Goal: Information Seeking & Learning: Understand process/instructions

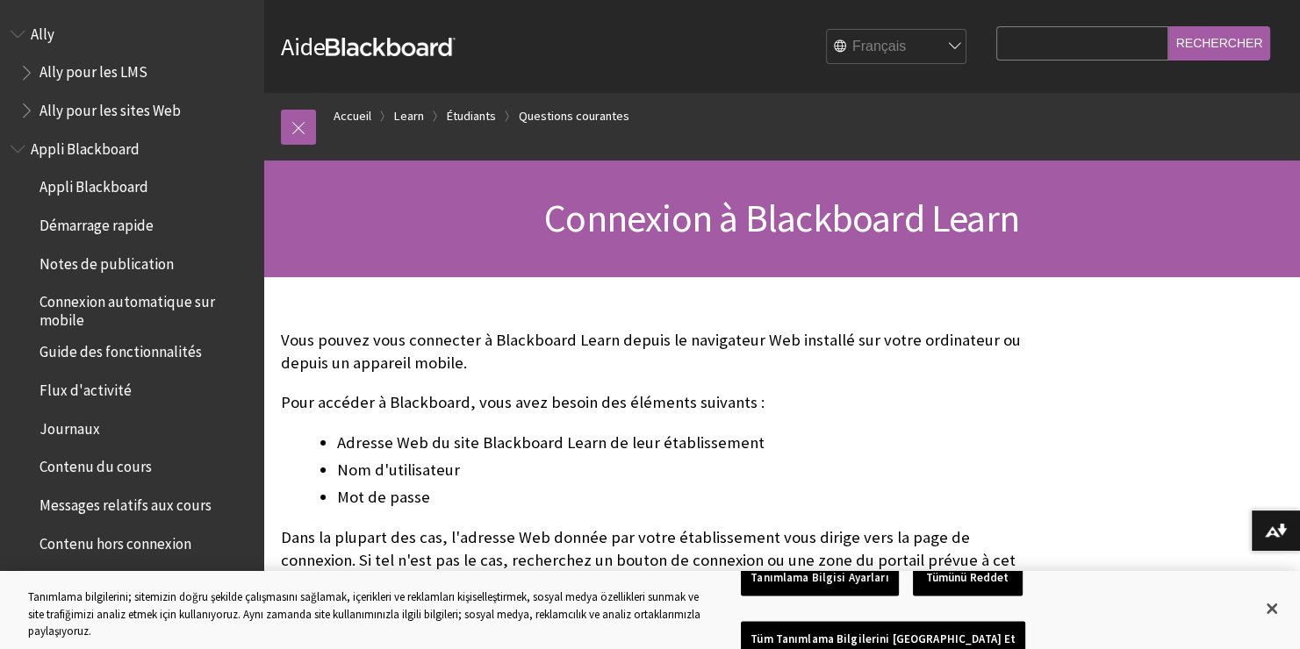
scroll to position [1850, 0]
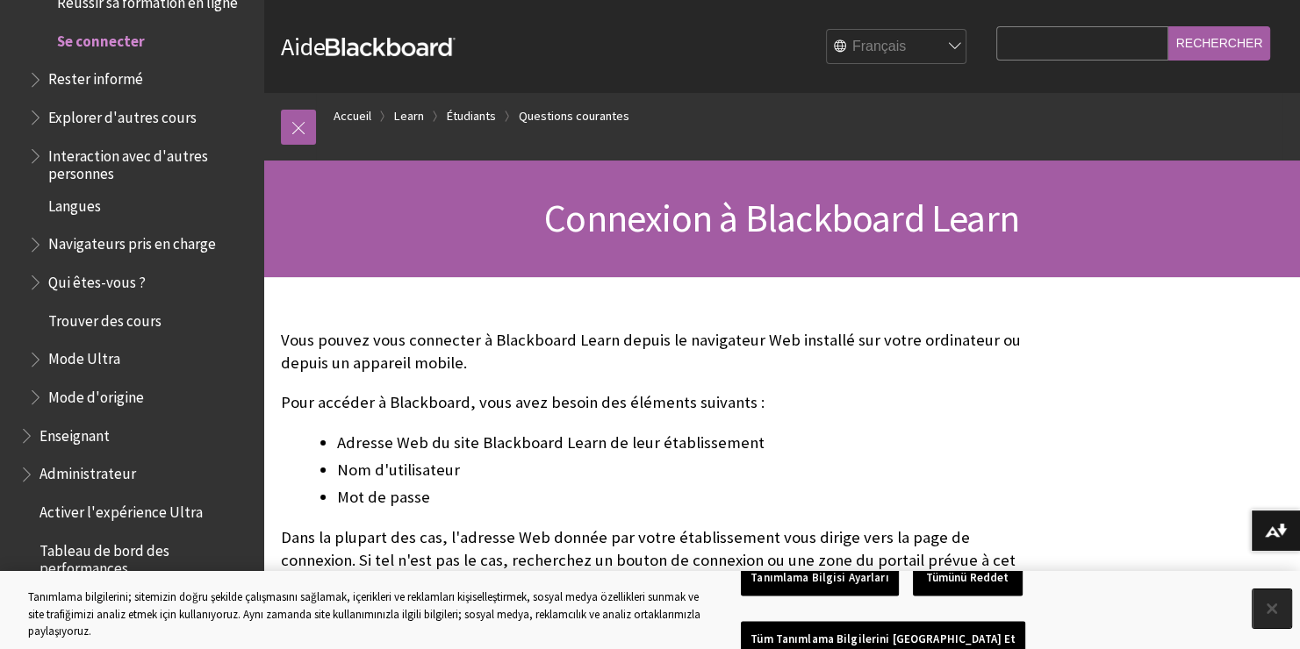
click at [1271, 611] on button "Kapat" at bounding box center [1271, 609] width 39 height 39
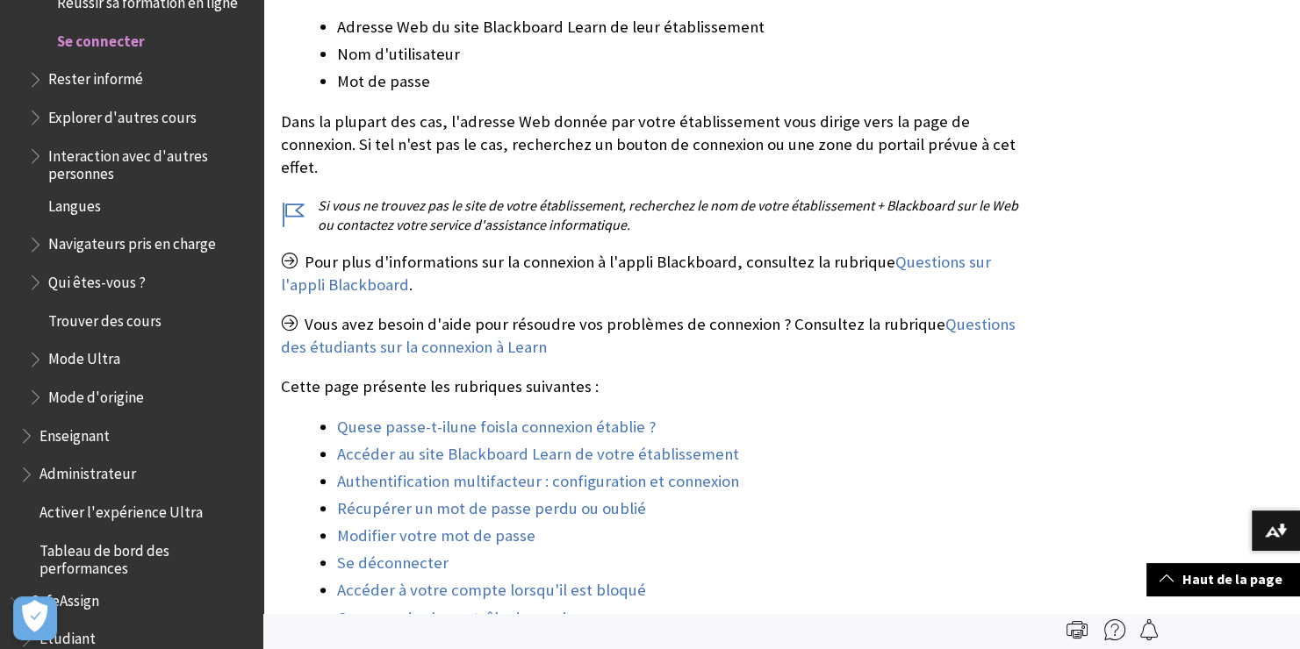
scroll to position [0, 0]
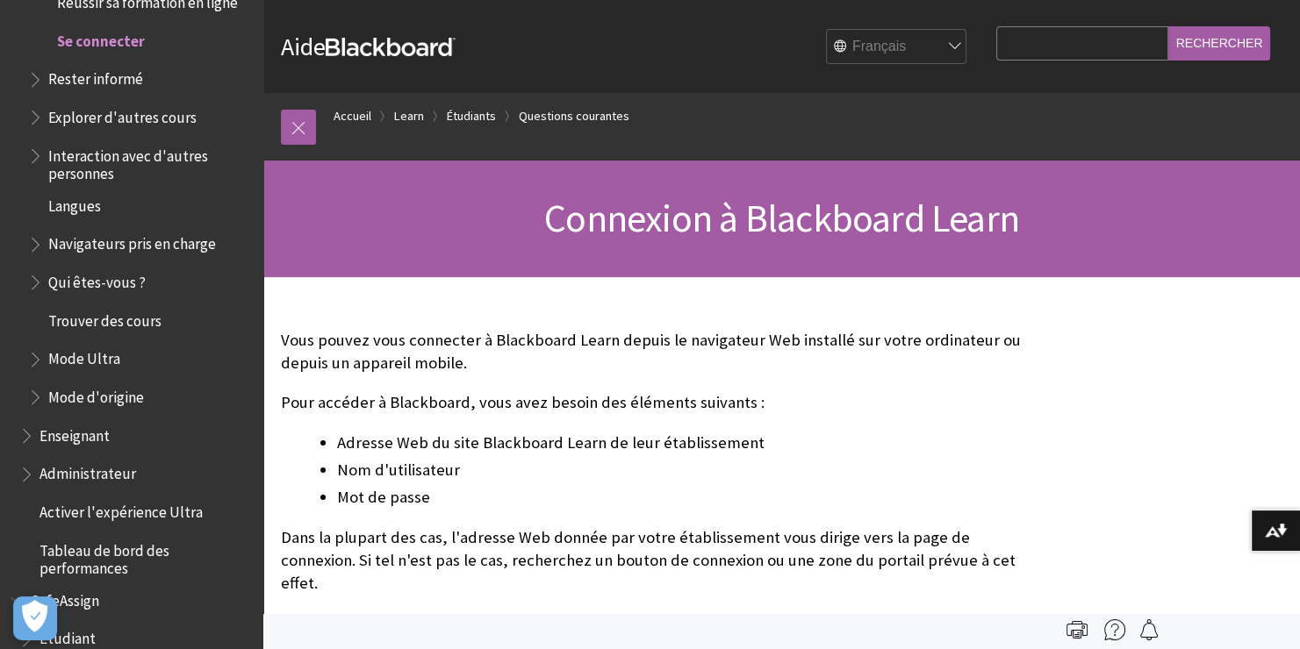
click at [106, 31] on span "Se connecter" at bounding box center [101, 38] width 88 height 24
click at [100, 38] on span "Se connecter" at bounding box center [101, 38] width 88 height 24
click at [90, 50] on span "Se connecter" at bounding box center [145, 41] width 216 height 30
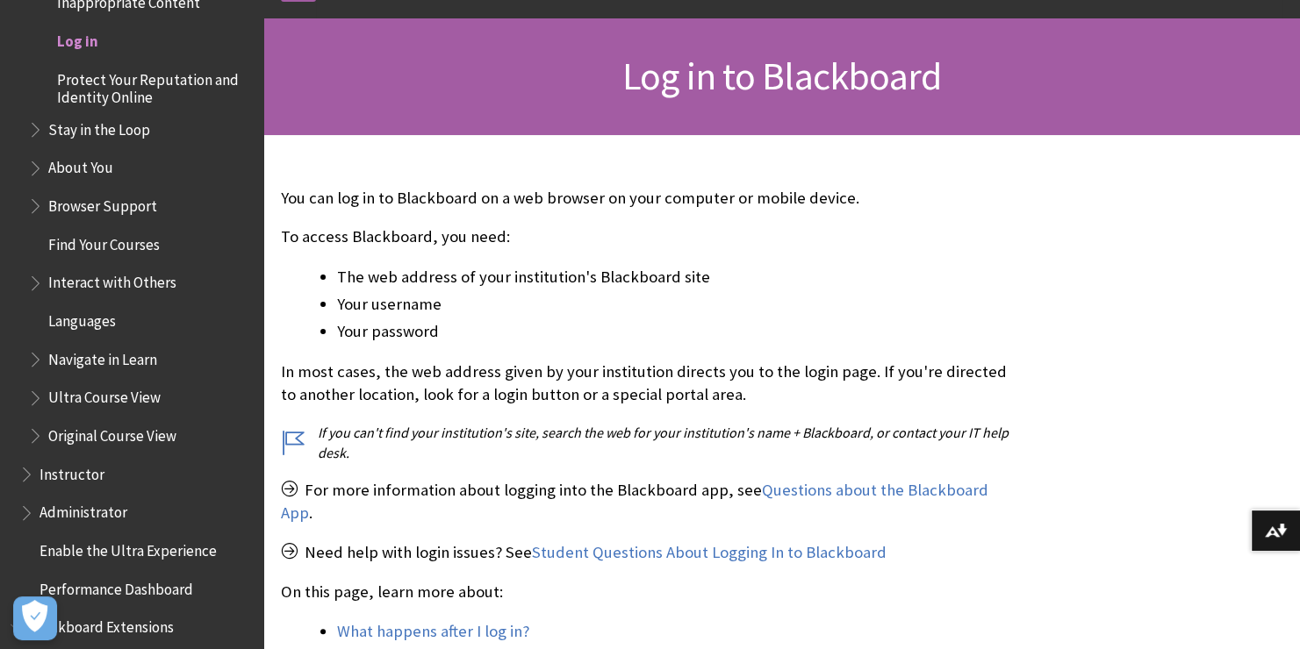
scroll to position [232, 0]
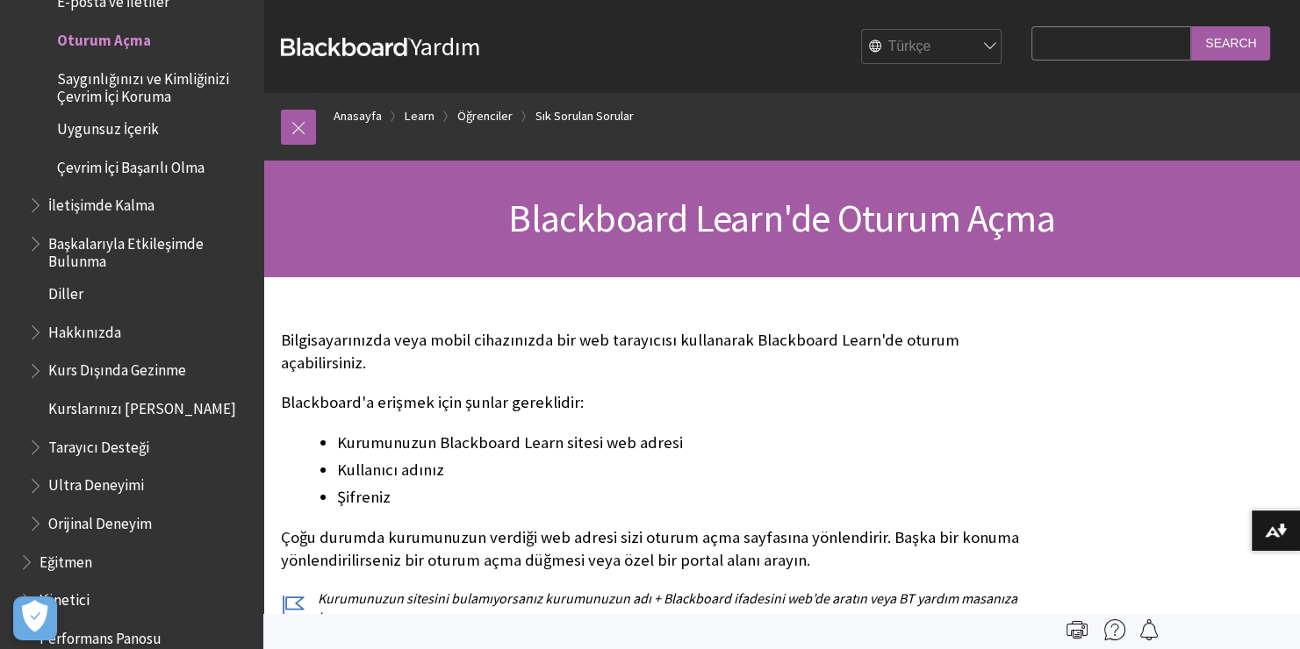
click at [1077, 47] on input "Search Query" at bounding box center [1111, 43] width 160 height 34
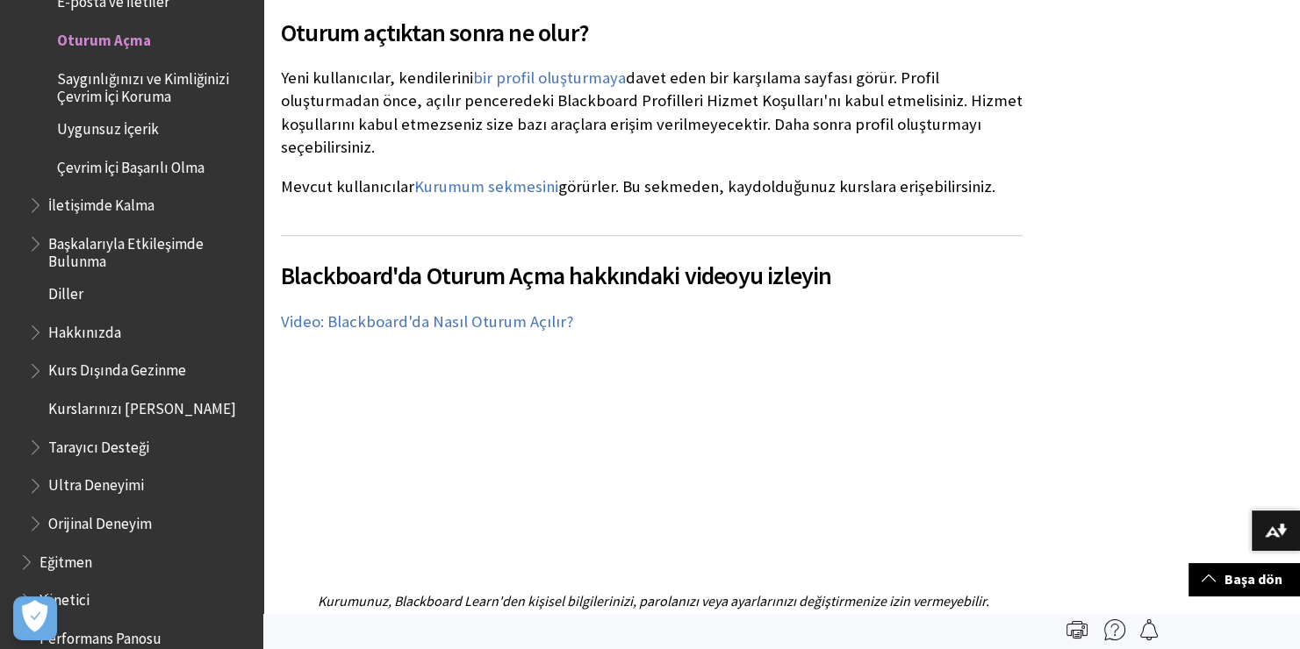
scroll to position [1099, 0]
